Goal: Complete application form

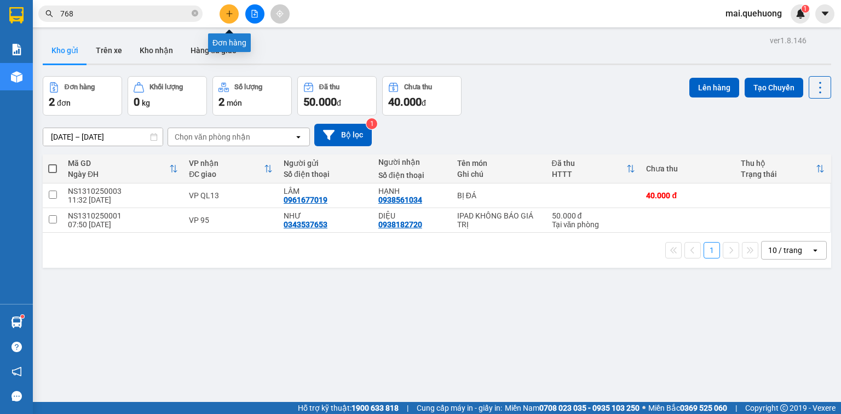
click at [228, 13] on icon "plus" at bounding box center [230, 14] width 8 height 8
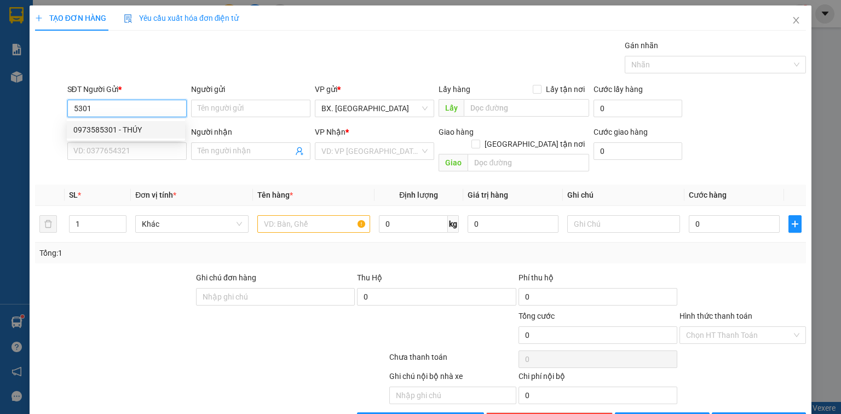
click at [138, 127] on div "0973585301 - THÚY" at bounding box center [125, 130] width 105 height 12
type input "0973585301"
type input "THÚY"
type input "0909691423"
type input "TRUNG"
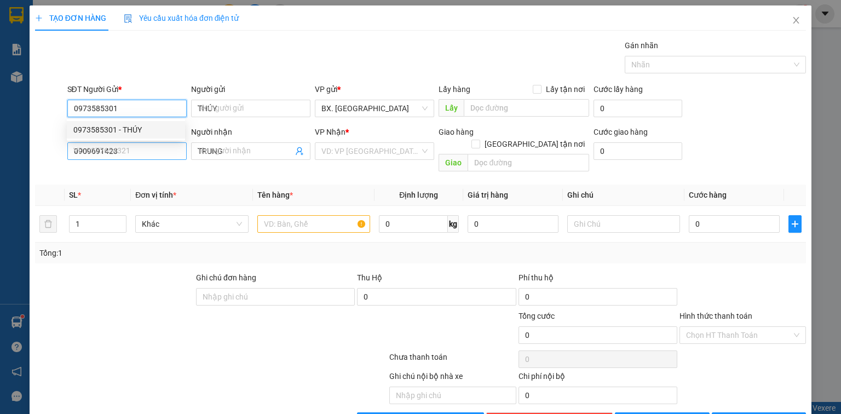
type input "30.000"
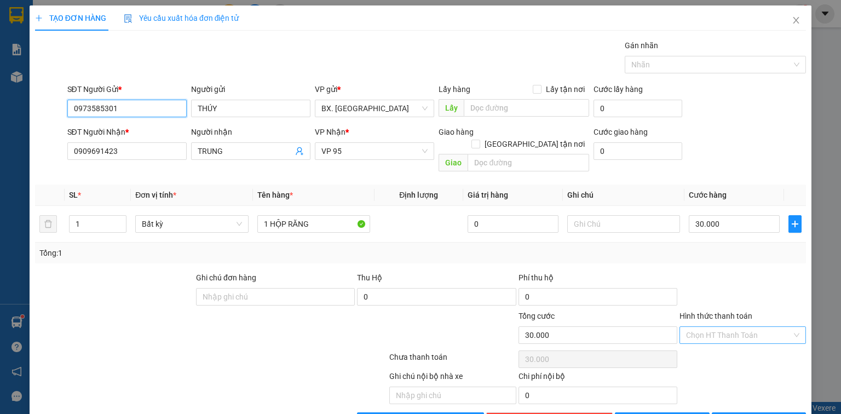
type input "0973585301"
click at [752, 327] on input "Hình thức thanh toán" at bounding box center [739, 335] width 106 height 16
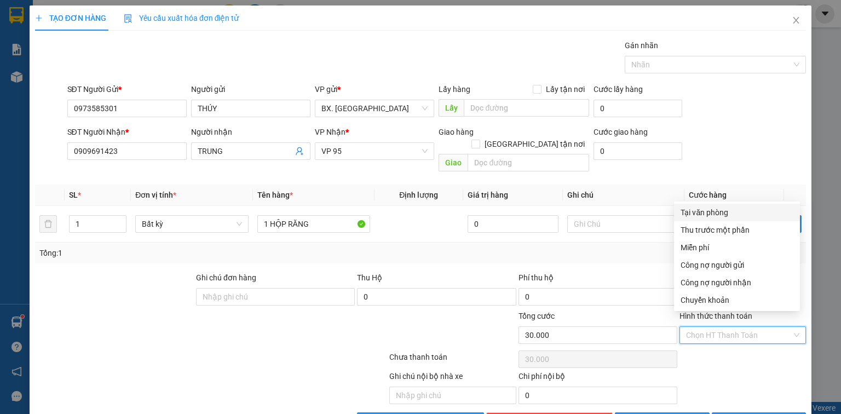
click at [716, 216] on div "Tại văn phòng" at bounding box center [737, 212] width 113 height 12
type input "0"
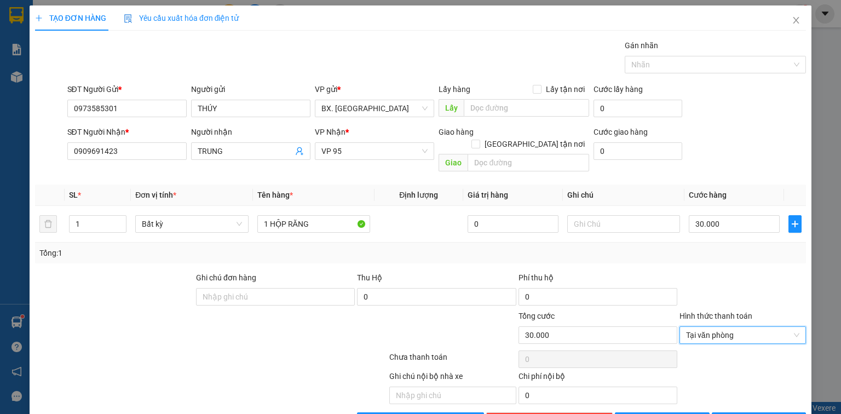
scroll to position [24, 0]
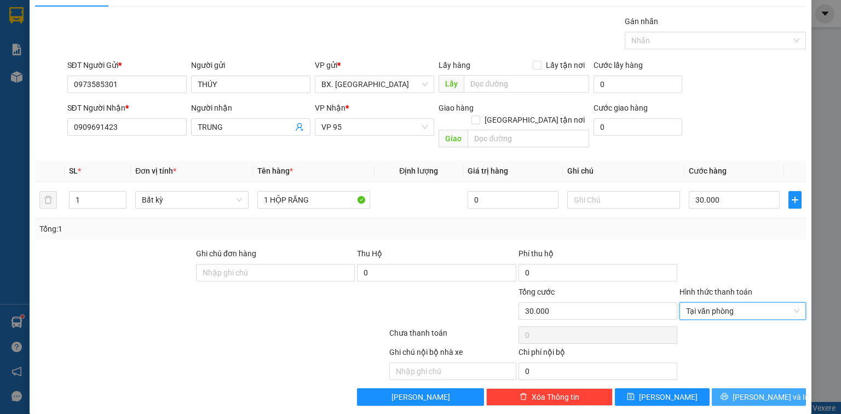
click at [751, 391] on span "[PERSON_NAME] và In" at bounding box center [771, 397] width 77 height 12
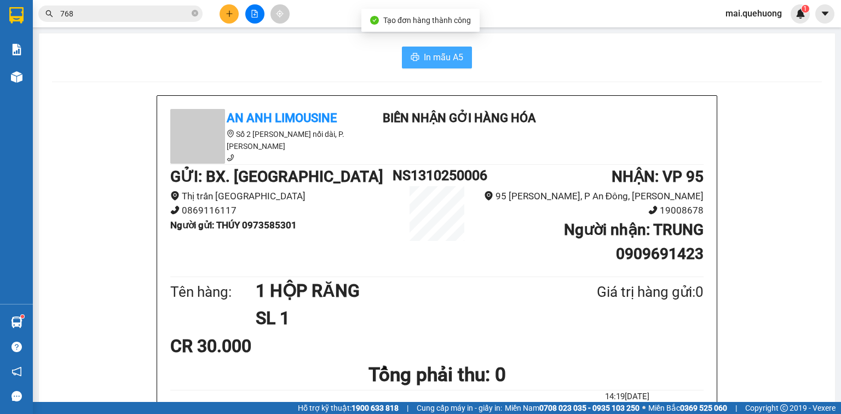
click at [431, 53] on span "In mẫu A5" at bounding box center [443, 57] width 39 height 14
